Goal: Task Accomplishment & Management: Manage account settings

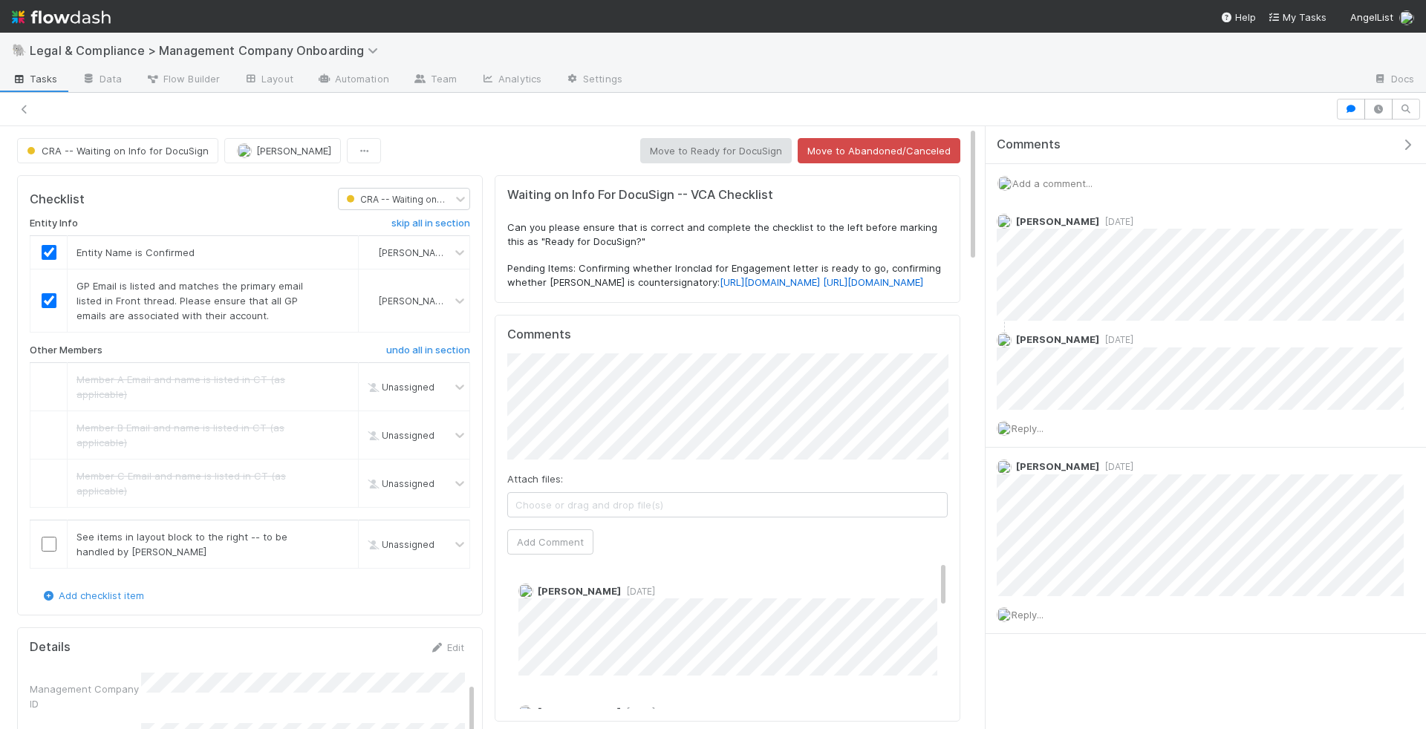
scroll to position [114, 0]
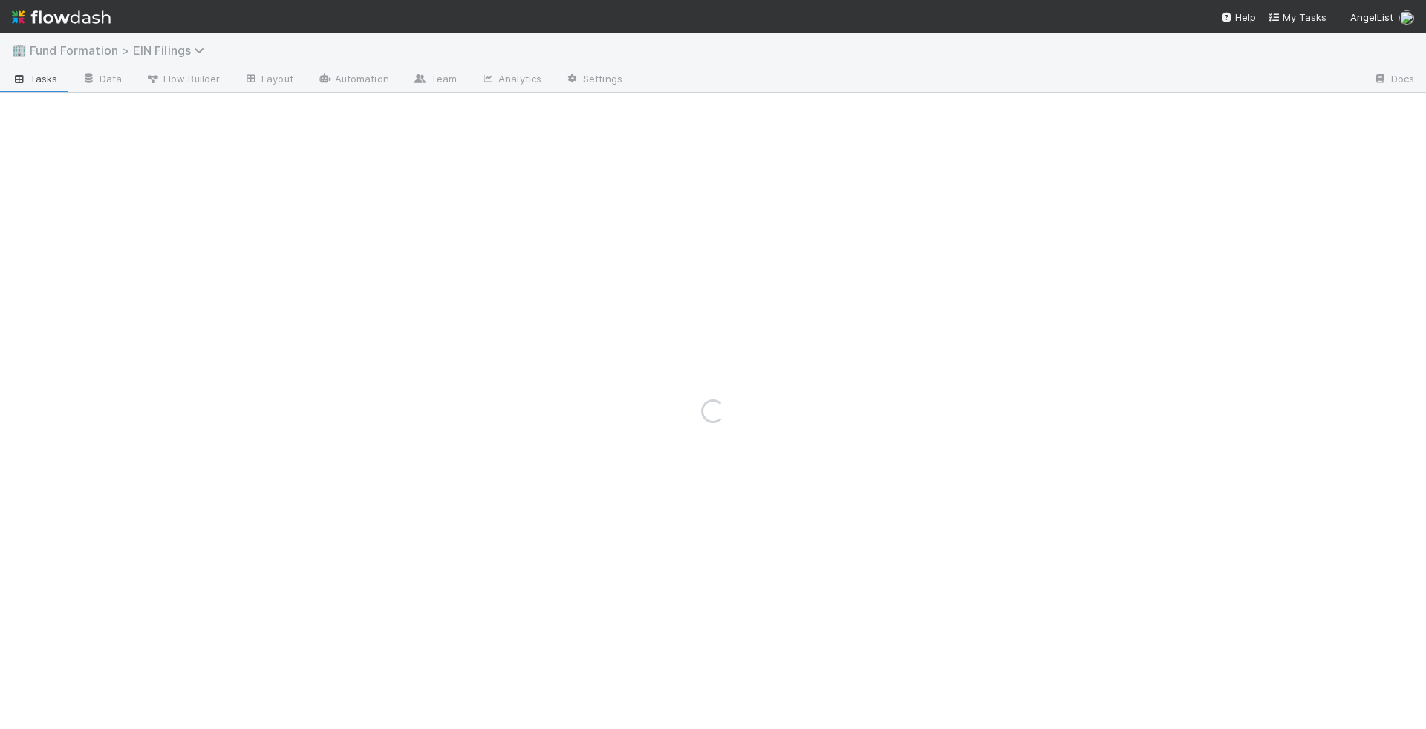
click at [160, 56] on span "Fund Formation > EIN Filings" at bounding box center [121, 50] width 182 height 15
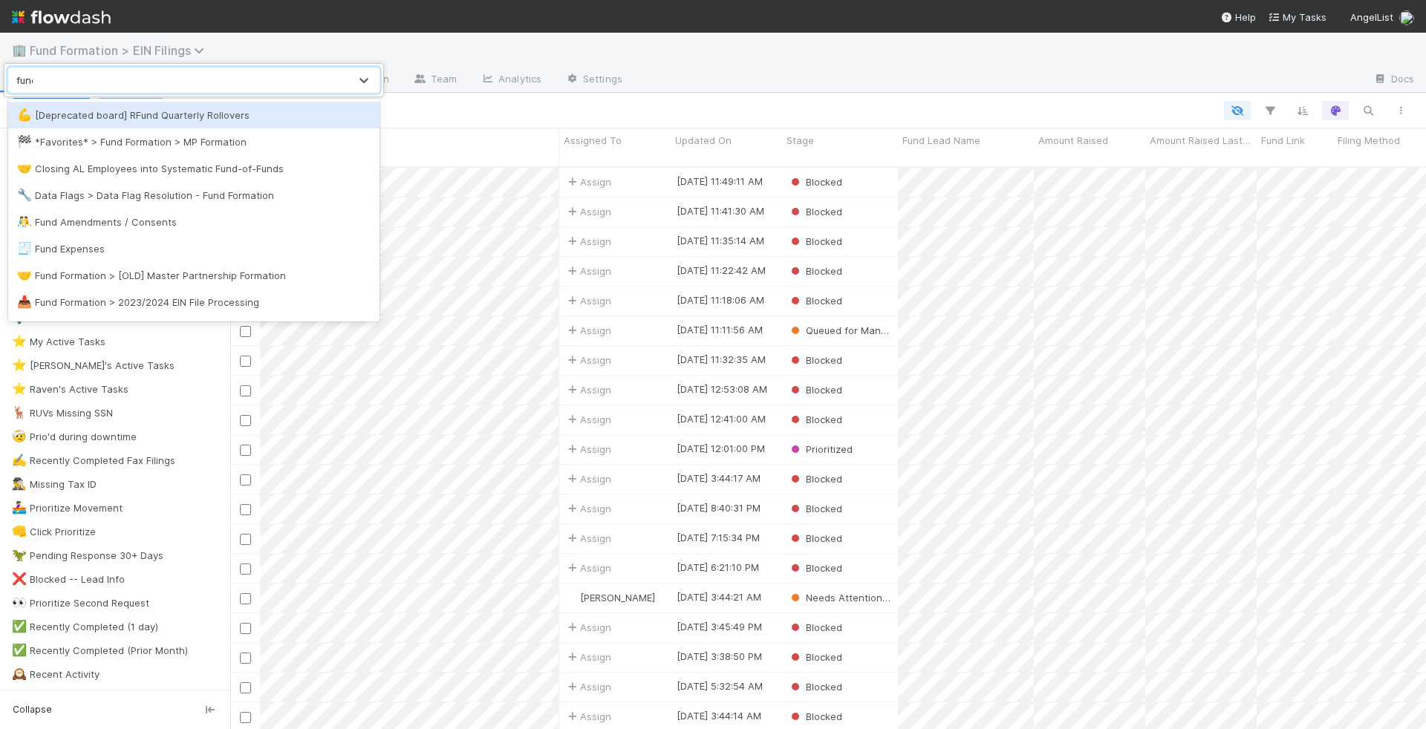
scroll to position [575, 1195]
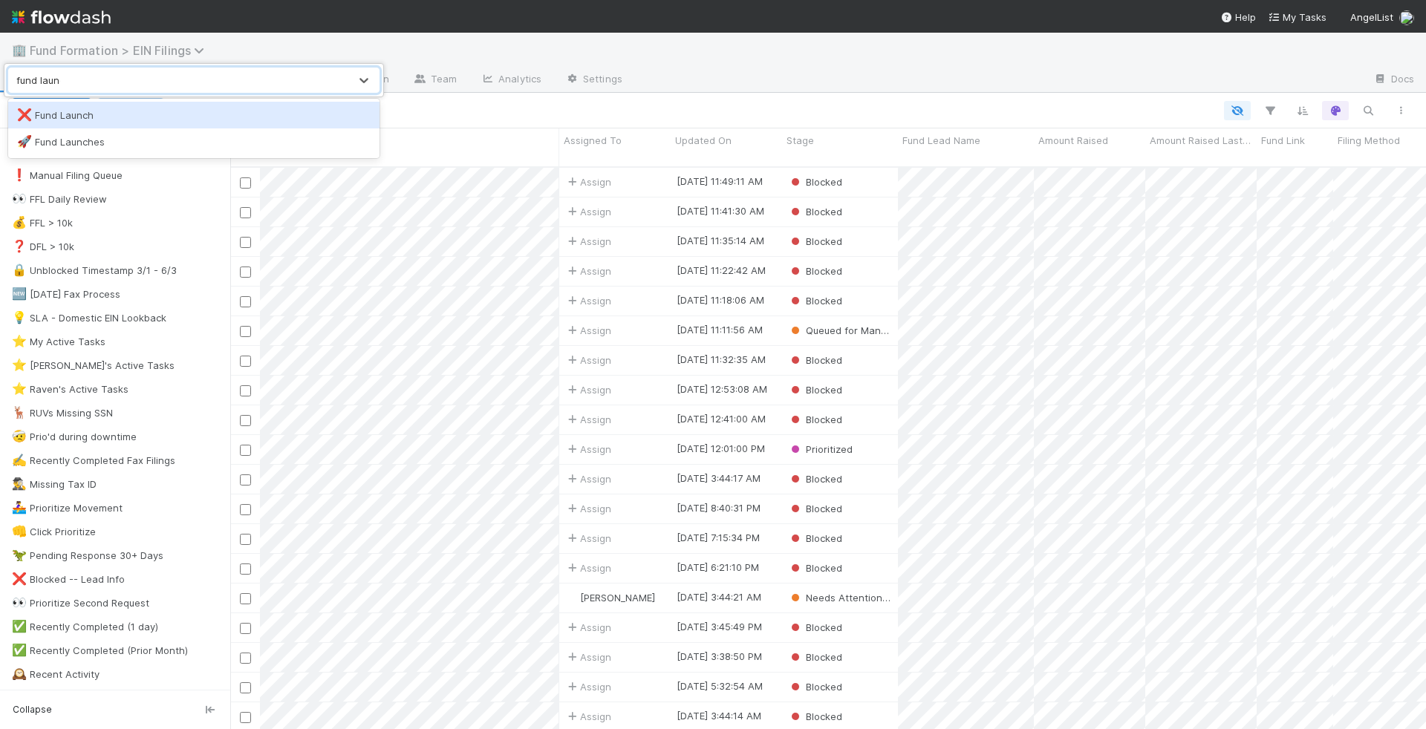
type input "fund launch"
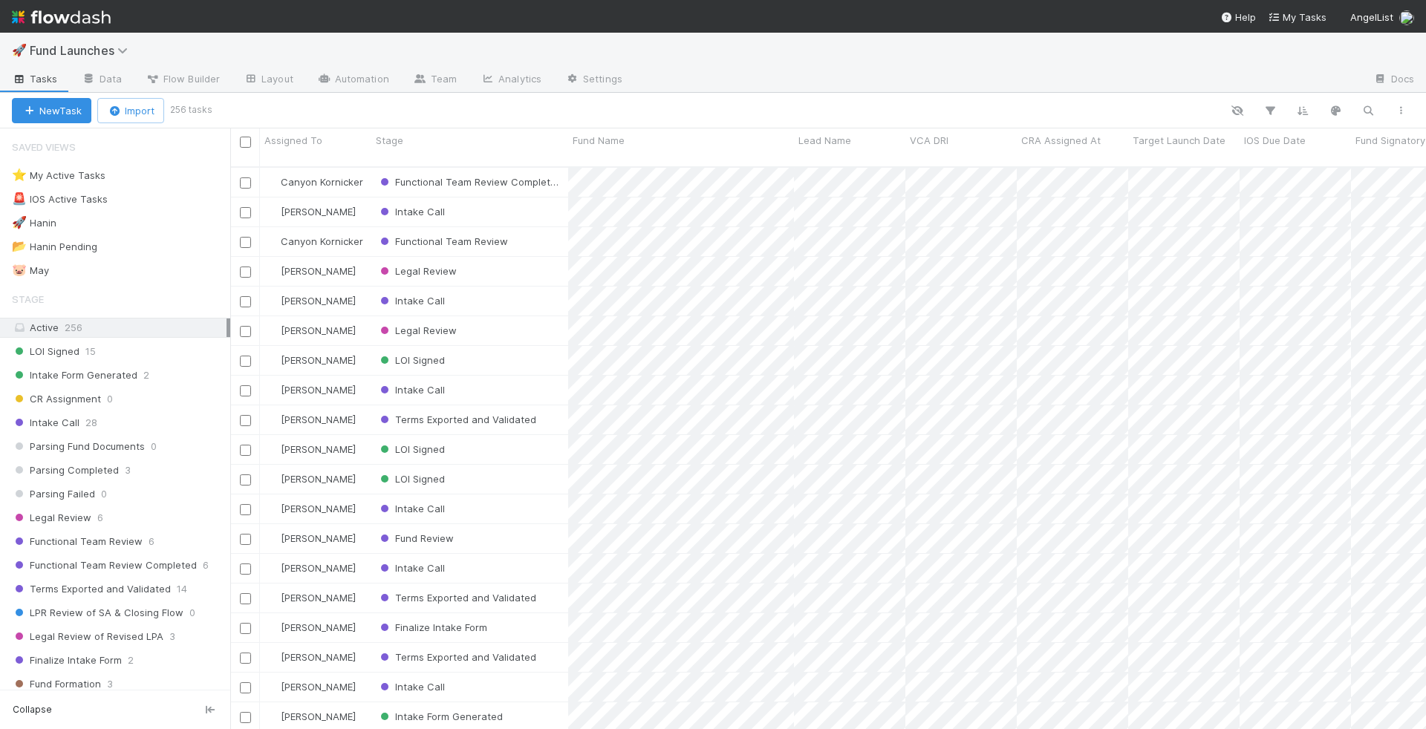
scroll to position [575, 1195]
click at [169, 171] on div "⭐ My Active Tasks 3" at bounding box center [121, 175] width 218 height 19
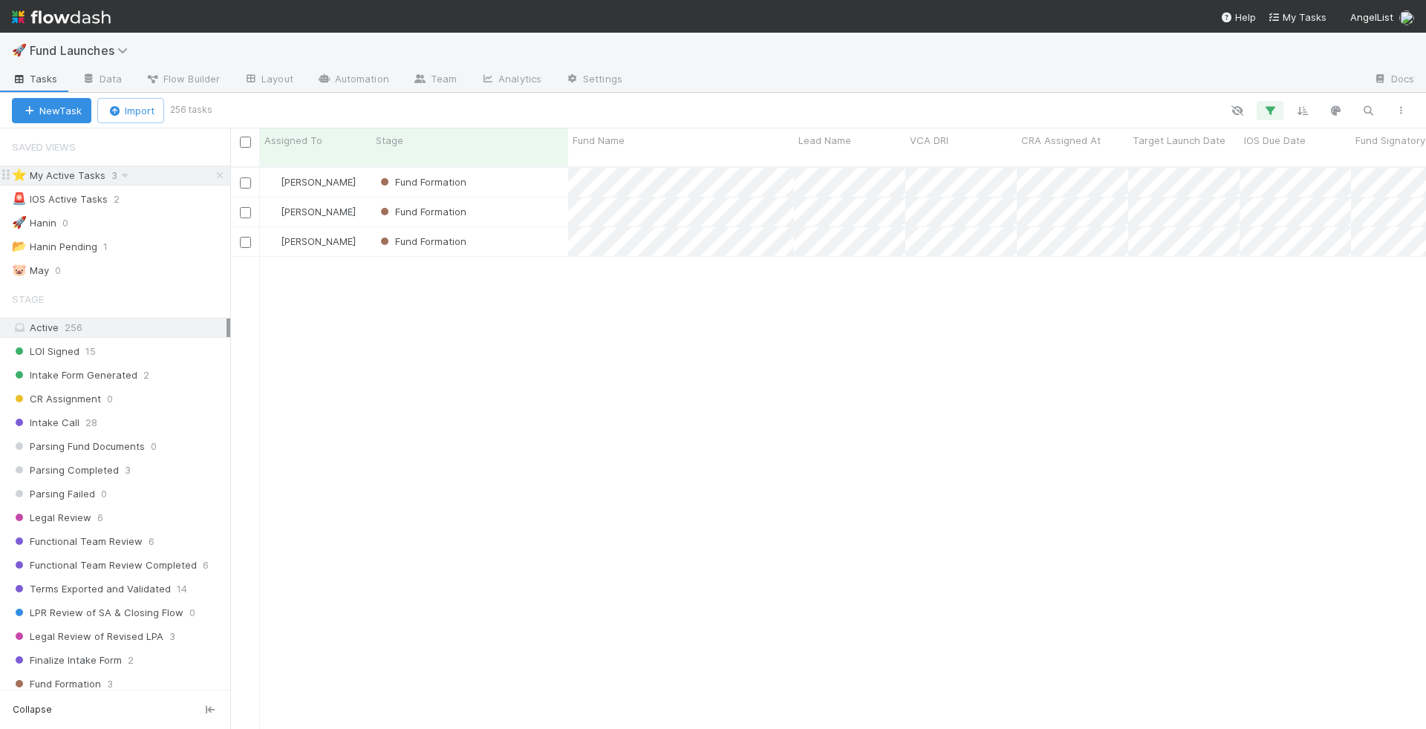
scroll to position [575, 1195]
click at [516, 200] on div "Fund Formation" at bounding box center [469, 211] width 197 height 29
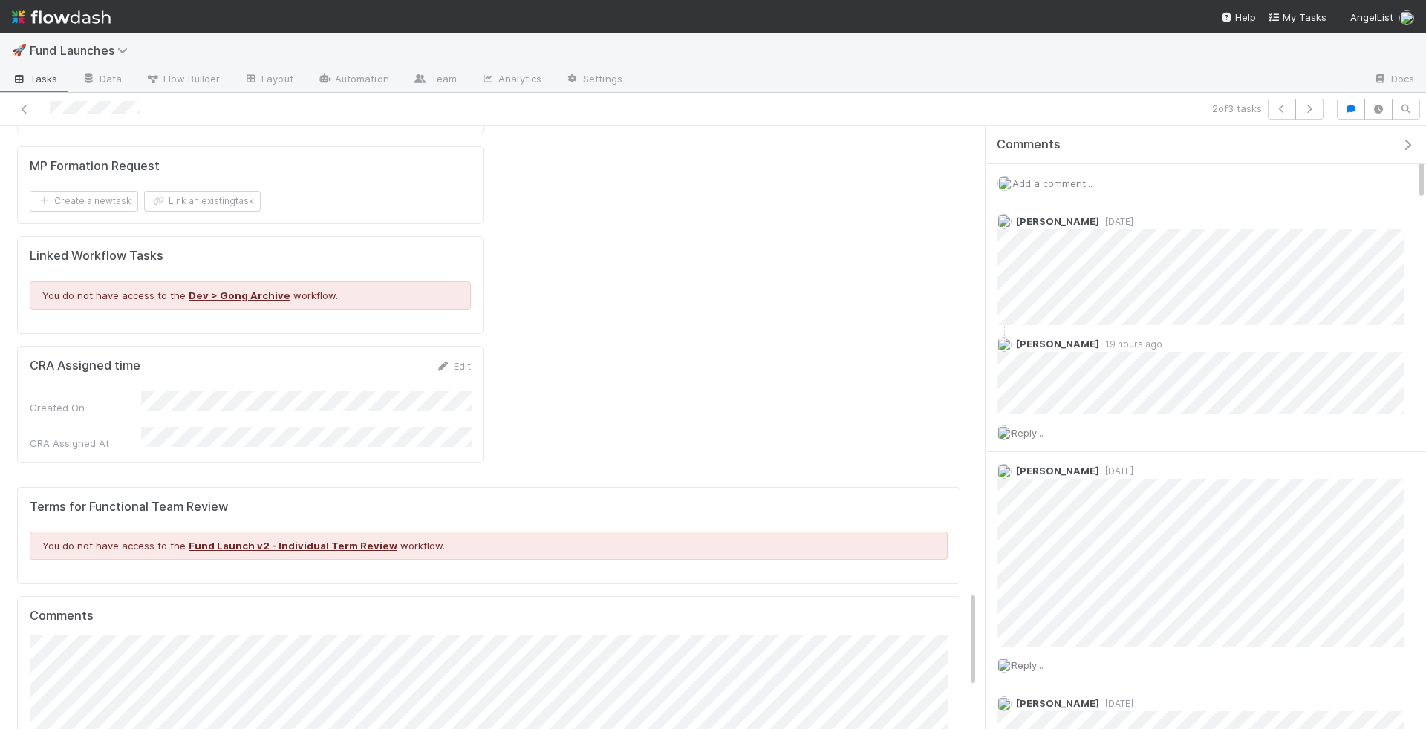
scroll to position [3187, 0]
